Goal: Navigation & Orientation: Find specific page/section

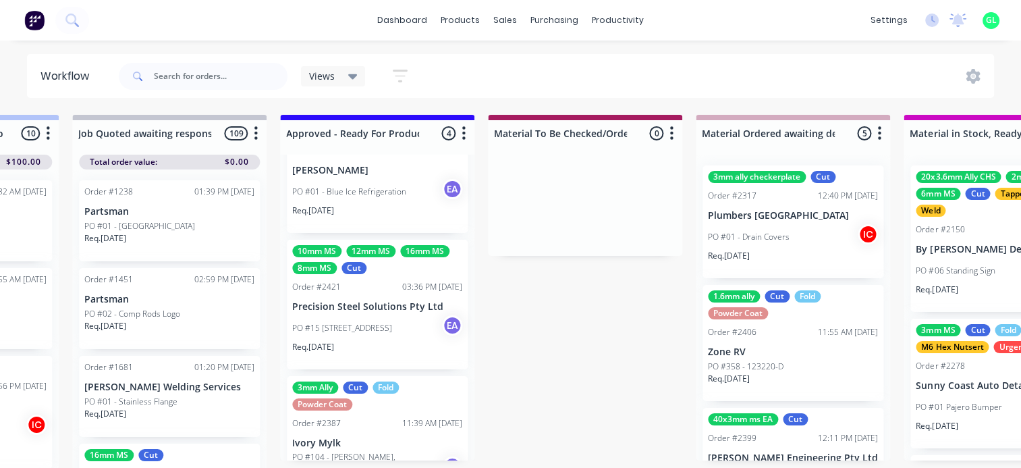
scroll to position [58, 0]
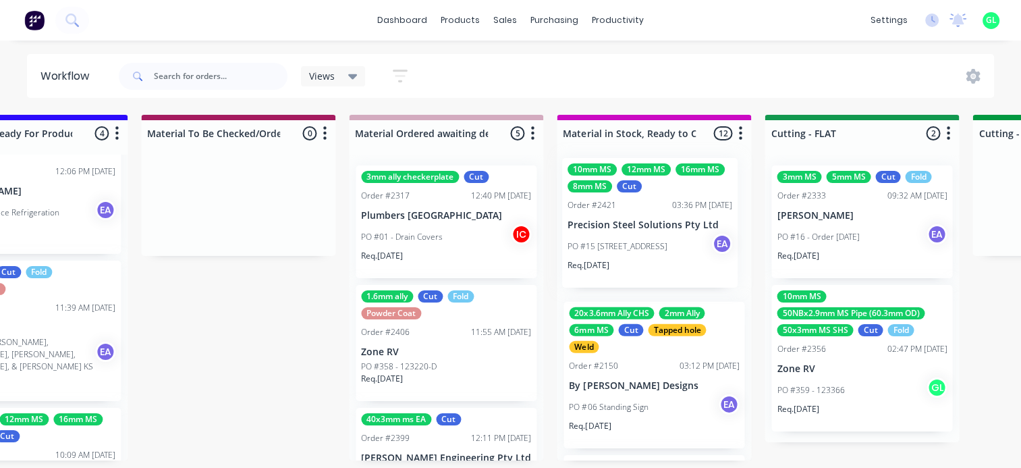
drag, startPoint x: 335, startPoint y: 343, endPoint x: 612, endPoint y: 237, distance: 295.9
click at [612, 237] on div "Submitted 12 Status colour #273444 hex #273444 Save Cancel Summaries Total orde…" at bounding box center [812, 295] width 5576 height 360
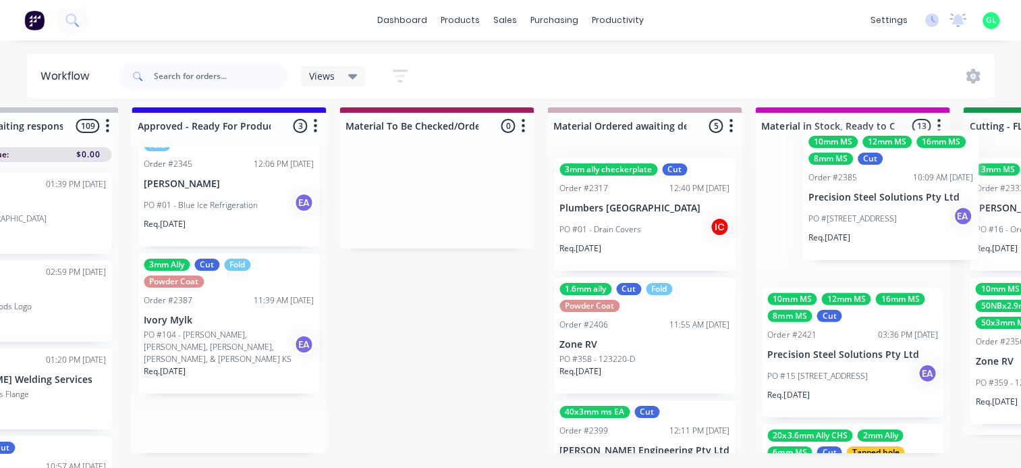
scroll to position [8, 1797]
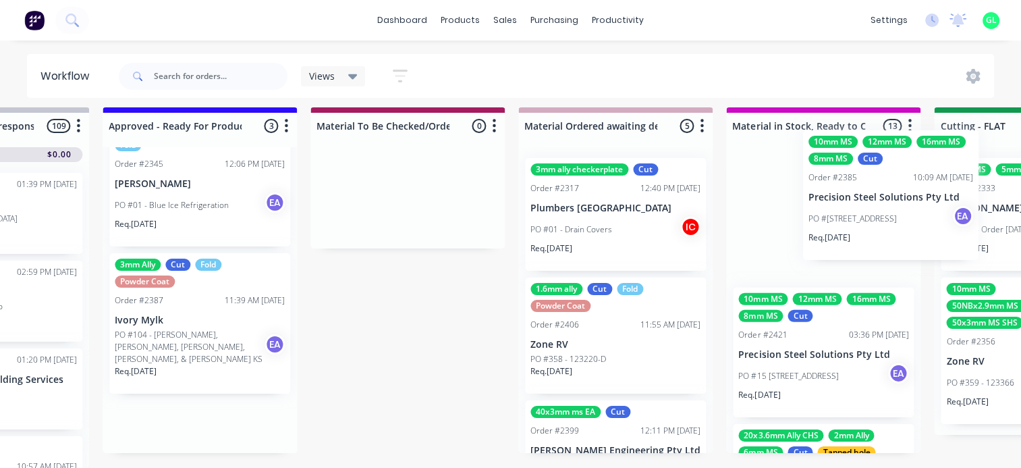
drag, startPoint x: 442, startPoint y: 392, endPoint x: 855, endPoint y: 190, distance: 459.8
click at [864, 188] on div "Submitted 12 Status colour #273444 hex #273444 Save Cancel Summaries Total orde…" at bounding box center [981, 287] width 5576 height 360
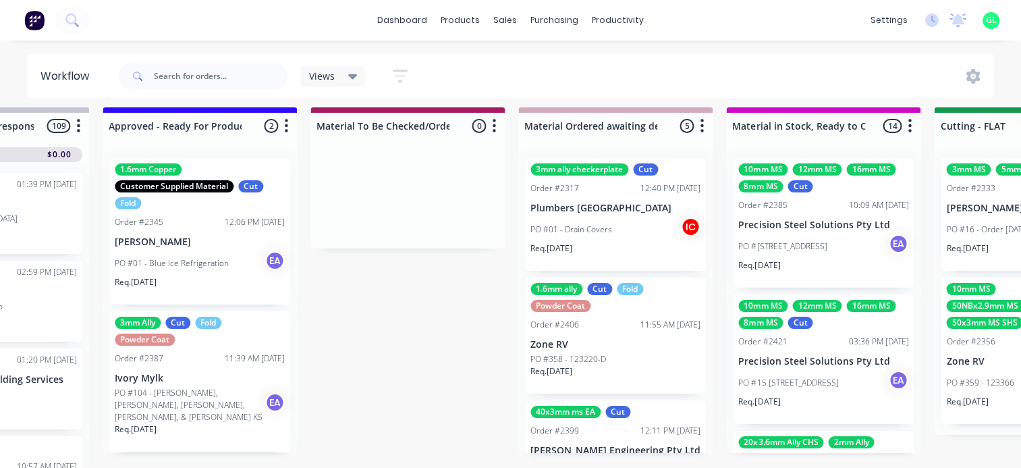
scroll to position [3, 1797]
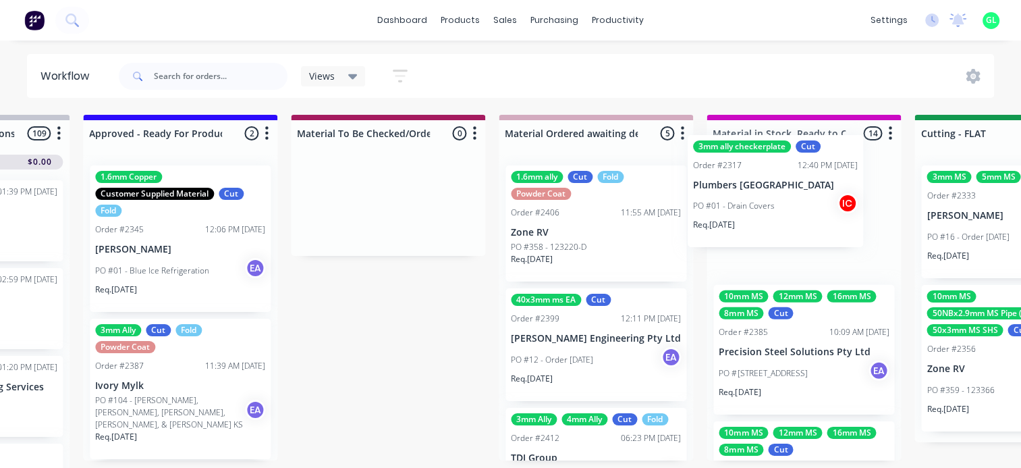
drag, startPoint x: 619, startPoint y: 248, endPoint x: 791, endPoint y: 217, distance: 174.8
click at [791, 217] on div "Submitted 12 Status colour #273444 hex #273444 Save Cancel Summaries Total orde…" at bounding box center [962, 295] width 5576 height 360
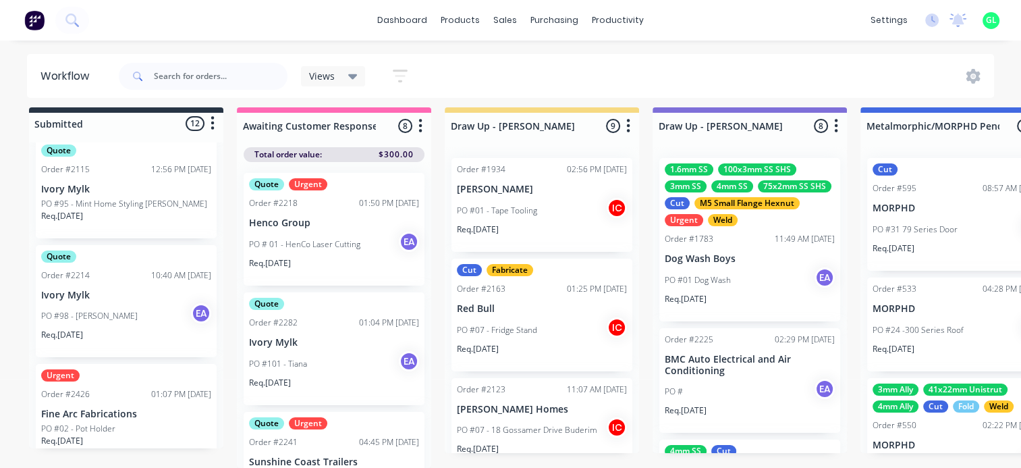
scroll to position [270, 0]
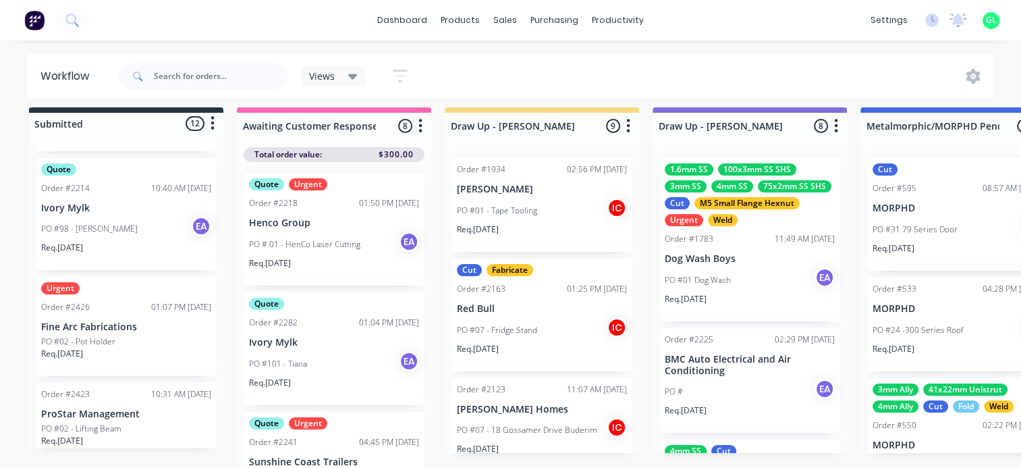
click at [134, 335] on div "PO #02 - Pot Holder" at bounding box center [126, 341] width 170 height 12
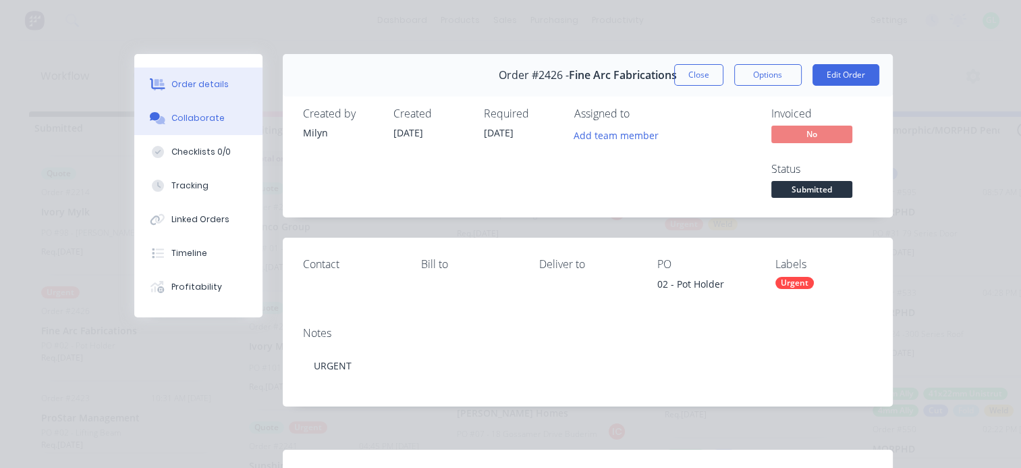
scroll to position [0, 0]
click at [209, 125] on button "Collaborate" at bounding box center [198, 118] width 128 height 34
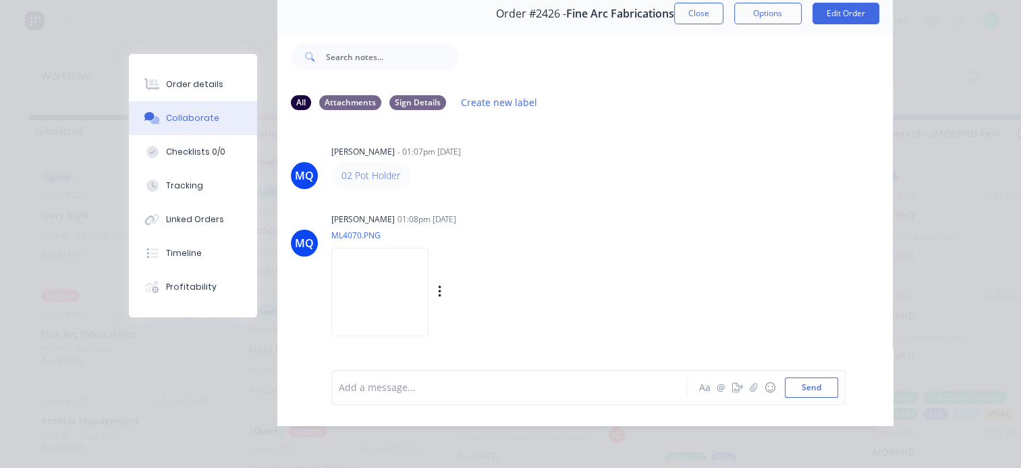
scroll to position [70, 0]
click at [428, 289] on img at bounding box center [379, 292] width 97 height 88
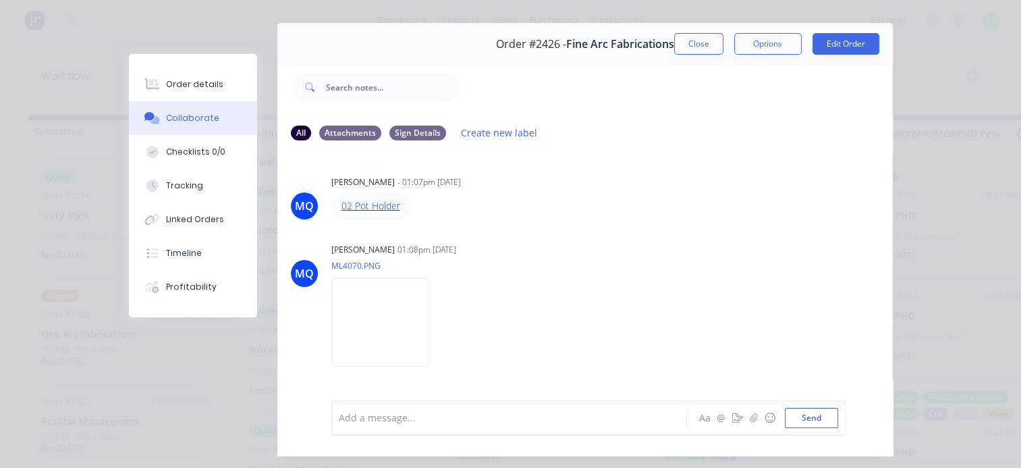
scroll to position [0, 0]
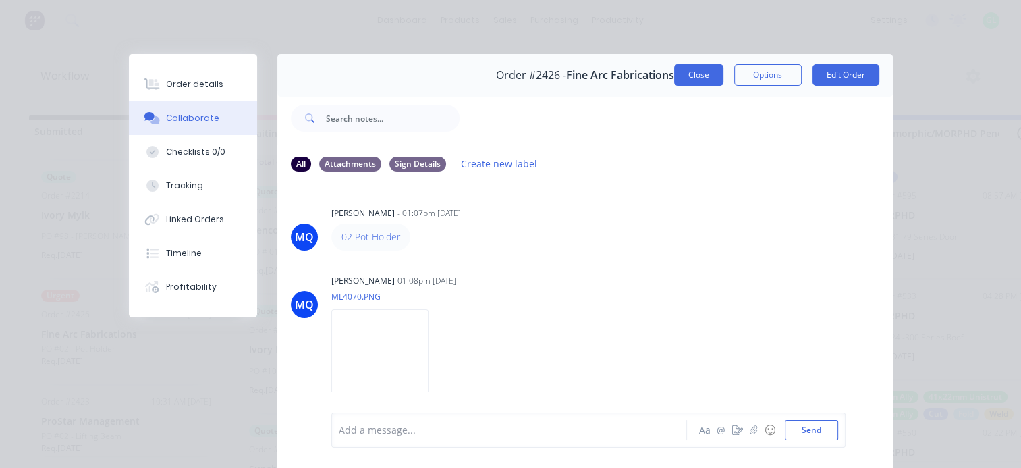
click at [685, 73] on button "Close" at bounding box center [698, 75] width 49 height 22
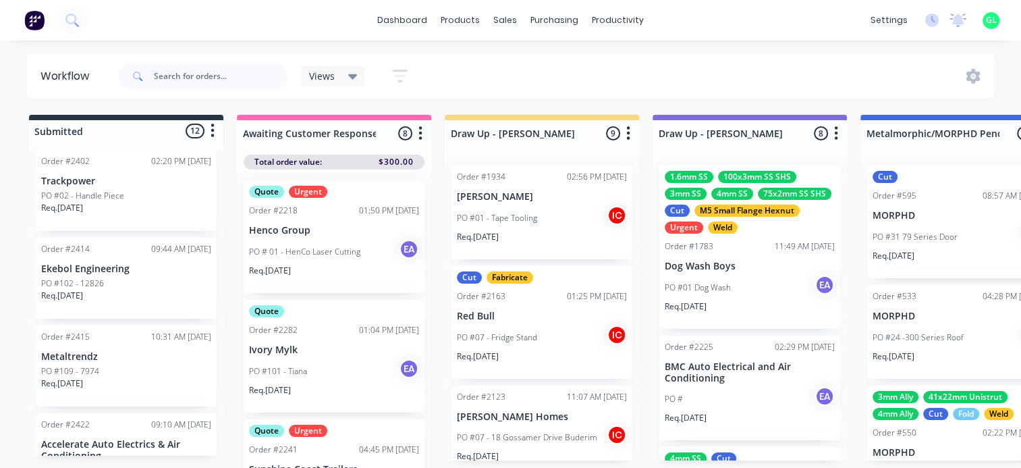
scroll to position [877, 0]
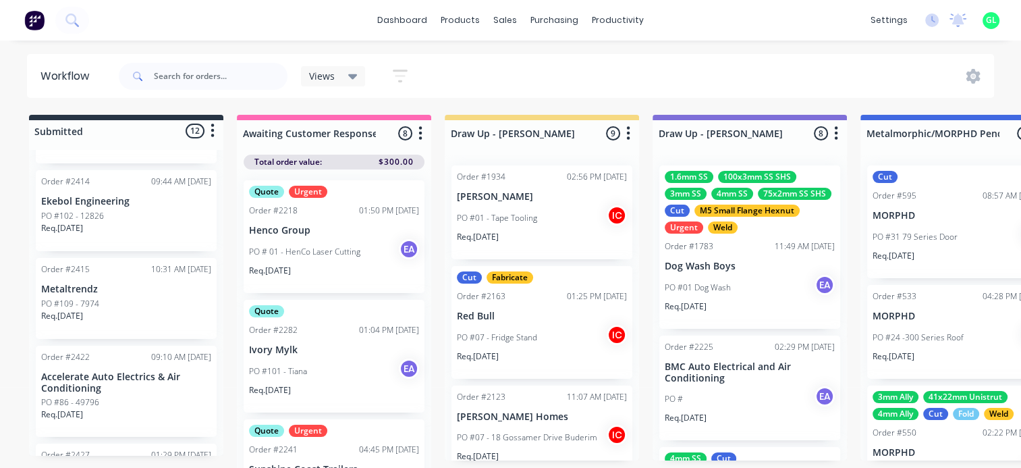
click at [141, 215] on div "PO #102 - 12826" at bounding box center [126, 216] width 170 height 12
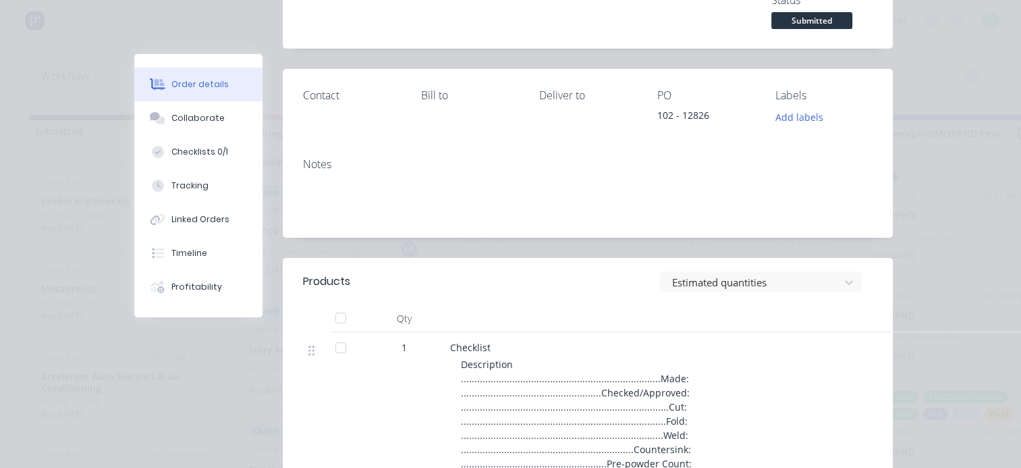
scroll to position [0, 0]
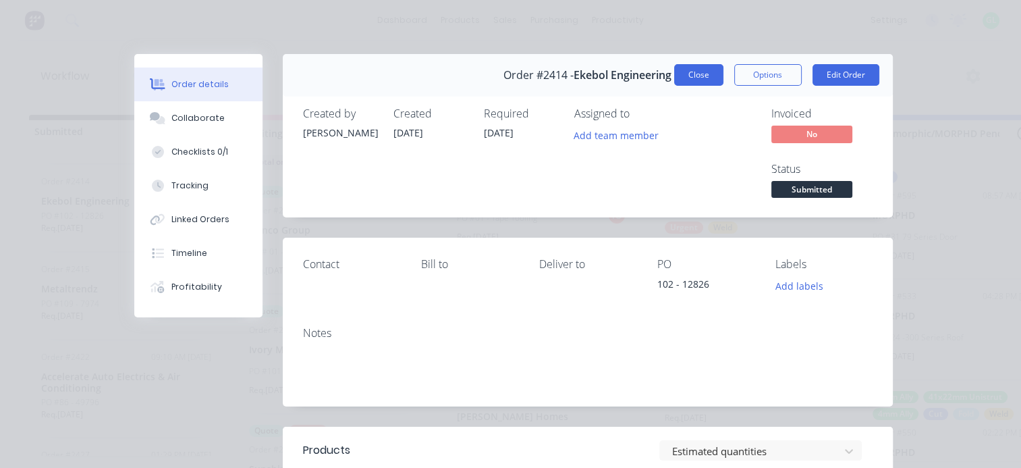
click at [687, 76] on button "Close" at bounding box center [698, 75] width 49 height 22
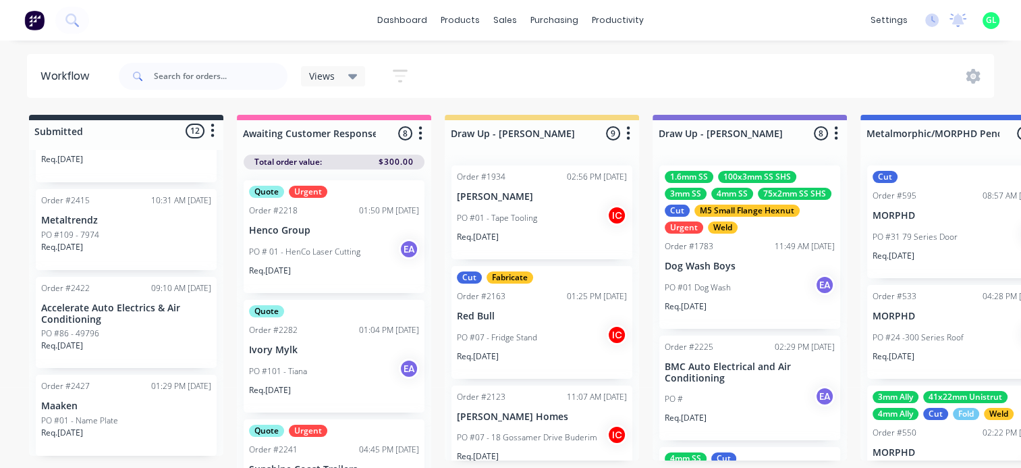
scroll to position [946, 0]
click at [134, 334] on div "0-Add labels for all materials and processes here 100x50x3mm ally RHS 2.5mm SS …" at bounding box center [126, 303] width 194 height 306
click at [142, 334] on div "PO #86 - 49796" at bounding box center [126, 333] width 170 height 12
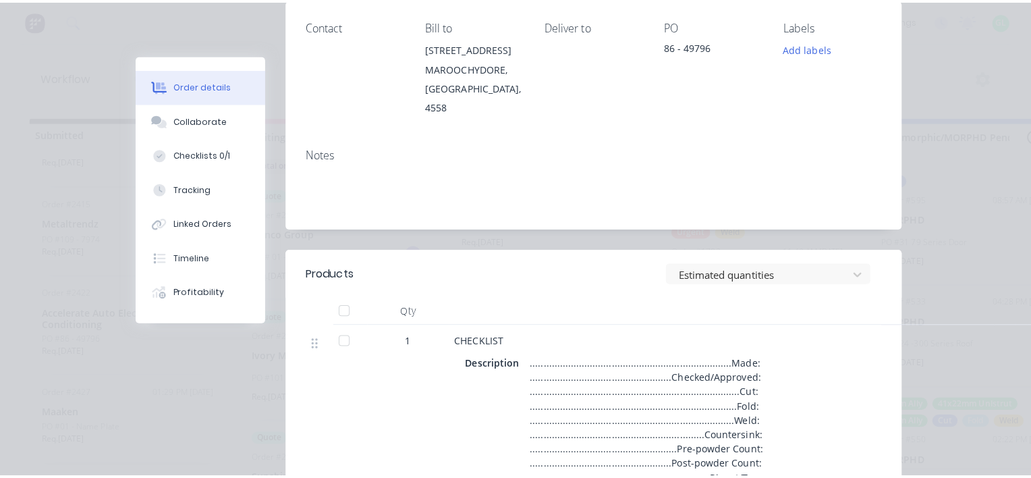
scroll to position [0, 0]
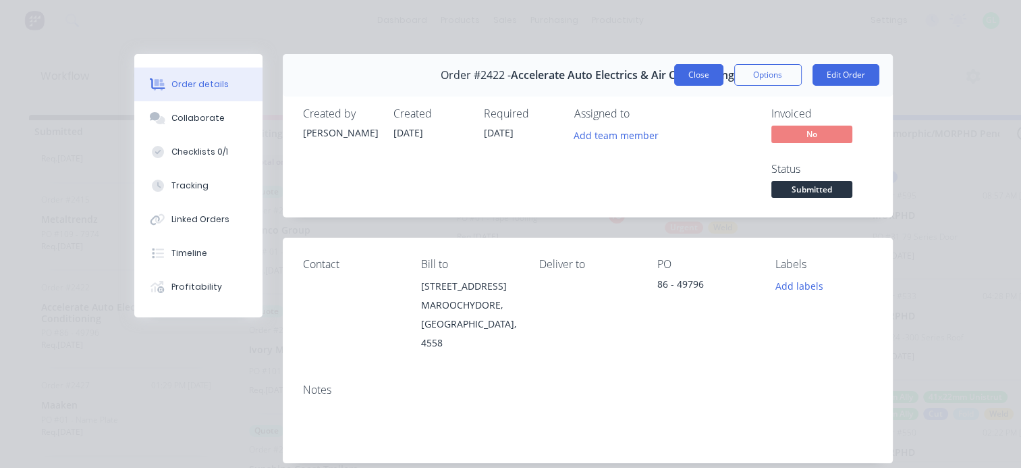
click at [677, 76] on button "Close" at bounding box center [698, 75] width 49 height 22
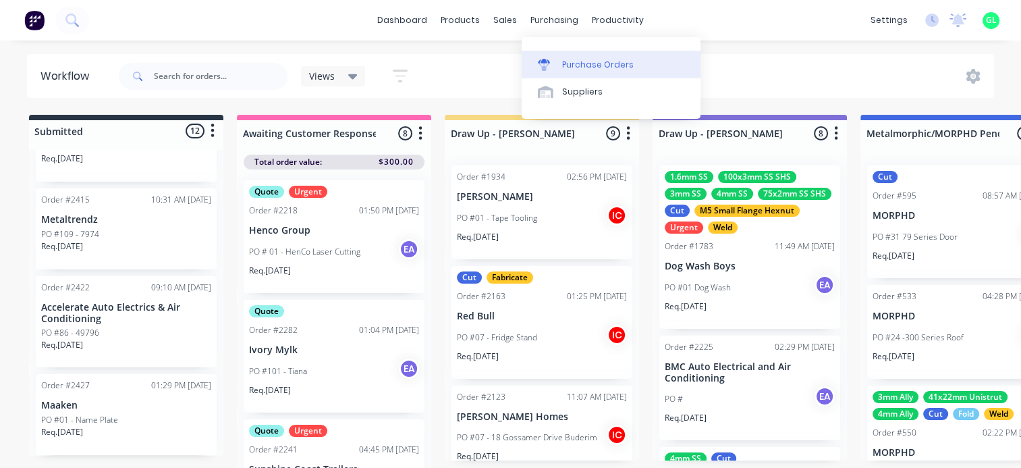
click at [592, 63] on div "Purchase Orders" at bounding box center [598, 65] width 72 height 12
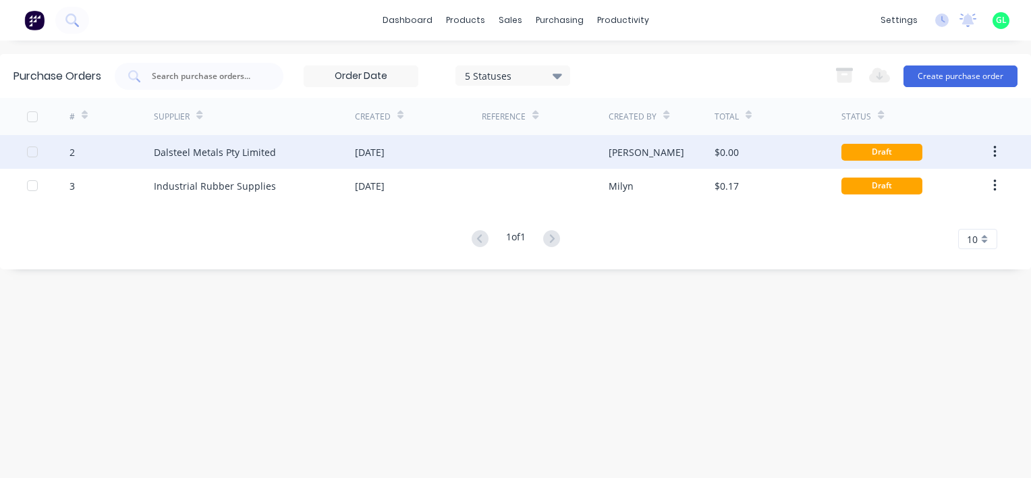
click at [210, 154] on div "Dalsteel Metals Pty Limited" at bounding box center [215, 152] width 122 height 14
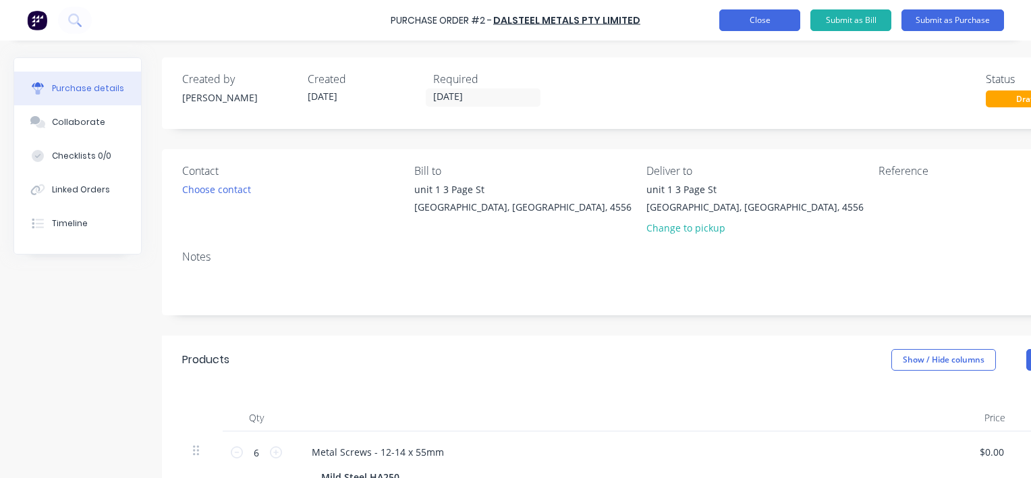
click at [771, 24] on button "Close" at bounding box center [759, 20] width 81 height 22
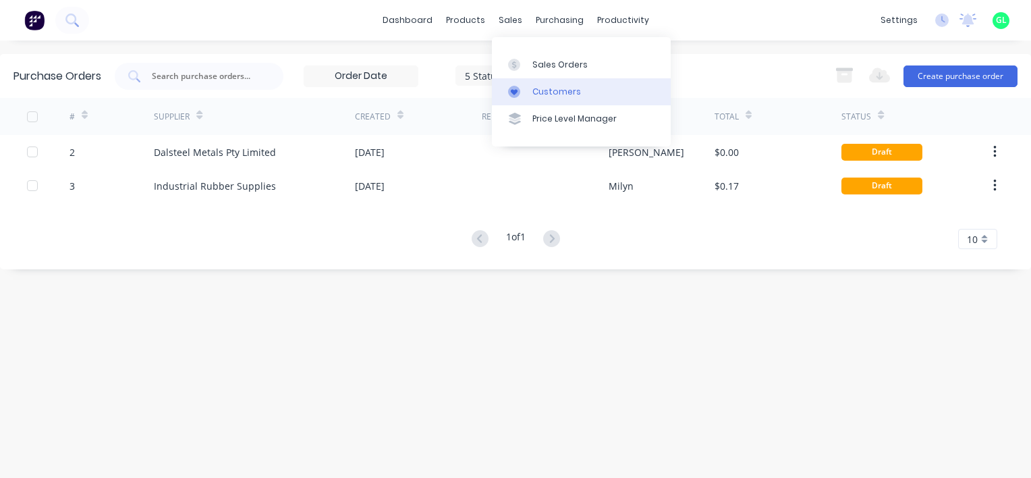
click at [548, 89] on div "Customers" at bounding box center [556, 92] width 49 height 12
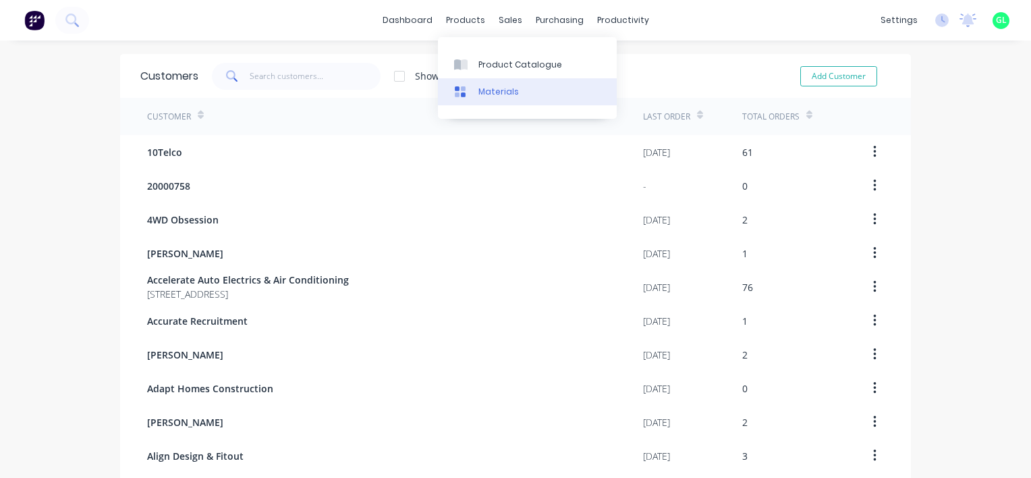
click at [501, 95] on div "Materials" at bounding box center [498, 92] width 40 height 12
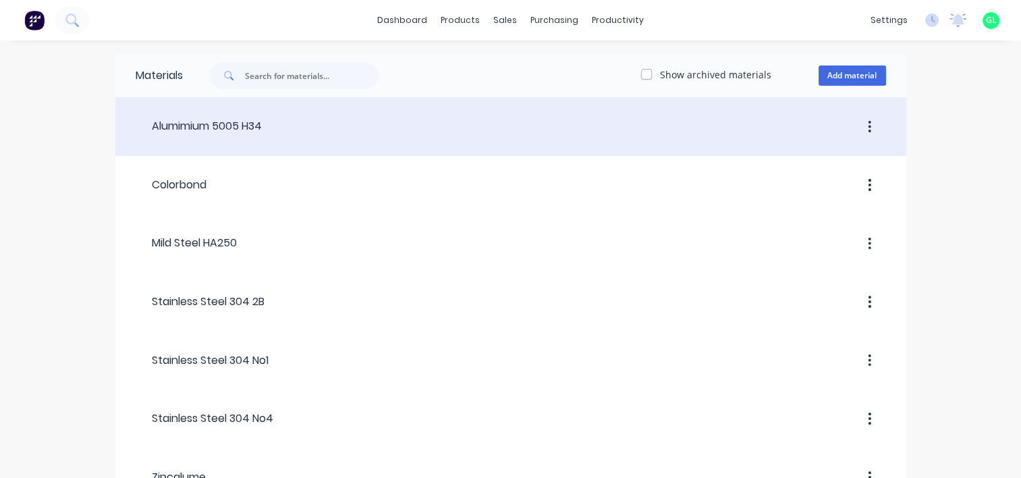
click at [868, 121] on icon "button" at bounding box center [869, 126] width 3 height 15
click at [223, 130] on div "Alumimium 5005 H34" at bounding box center [199, 126] width 126 height 16
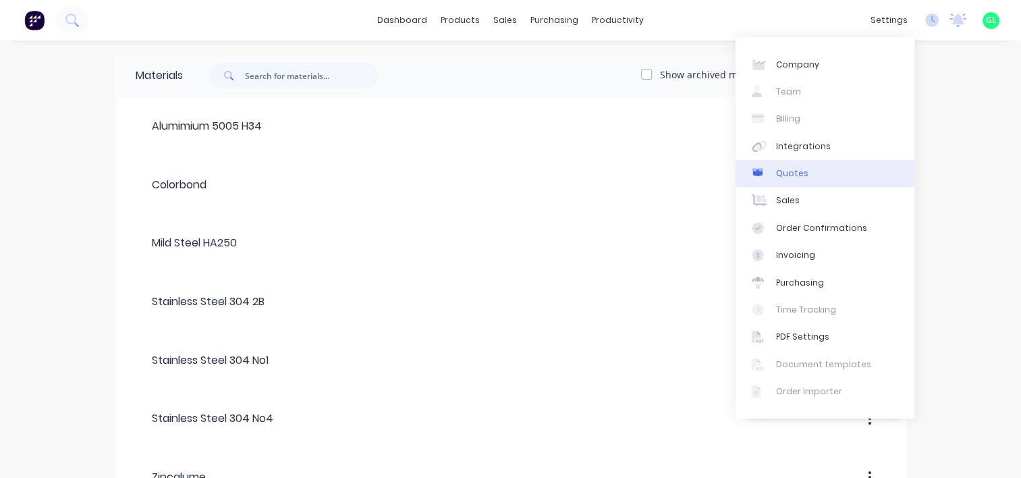
click at [796, 175] on div "Quotes" at bounding box center [792, 173] width 32 height 12
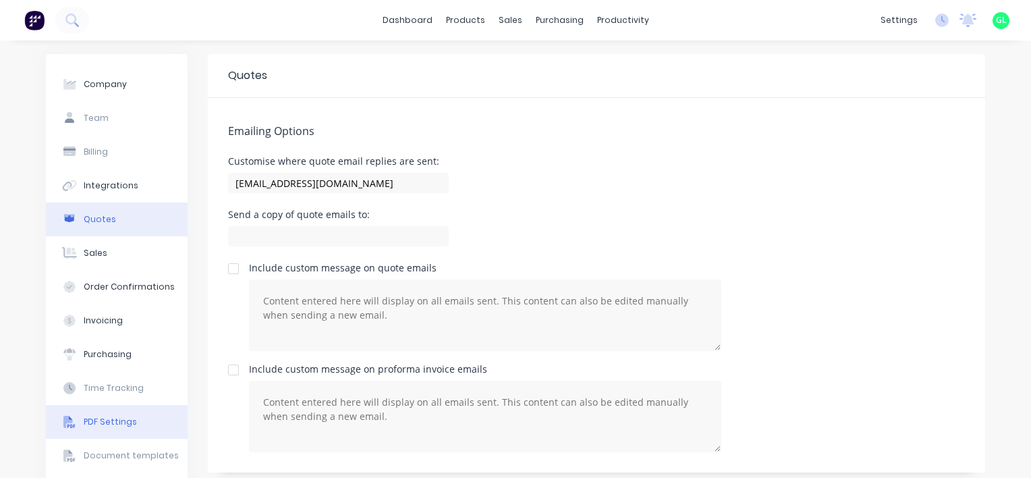
click at [118, 417] on div "PDF Settings" at bounding box center [110, 422] width 53 height 12
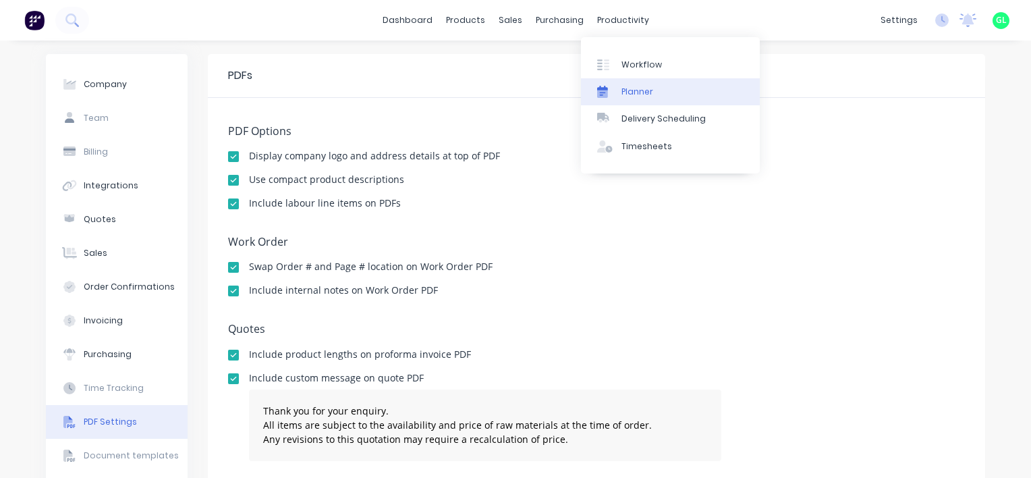
click at [644, 88] on div "Planner" at bounding box center [637, 92] width 32 height 12
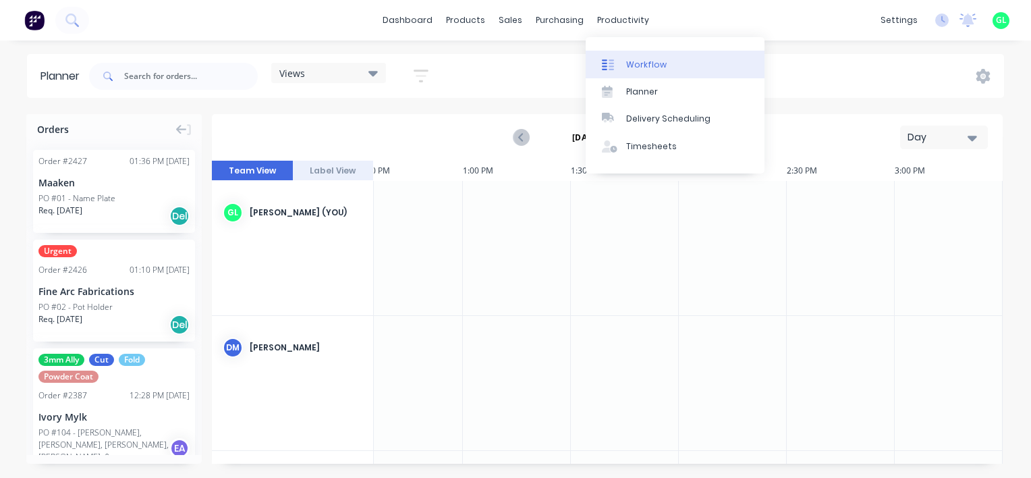
click at [663, 63] on link "Workflow" at bounding box center [675, 64] width 179 height 27
